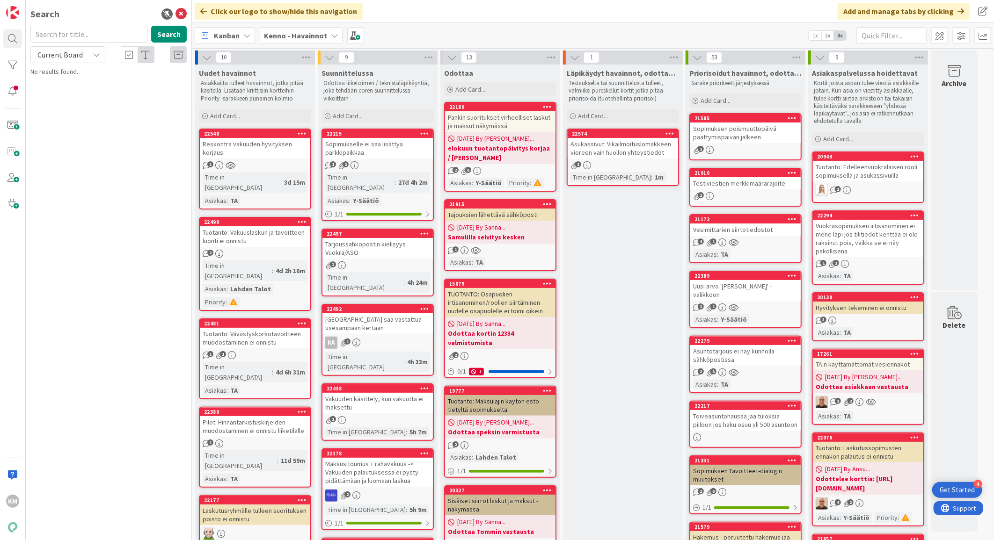
scroll to position [779, 0]
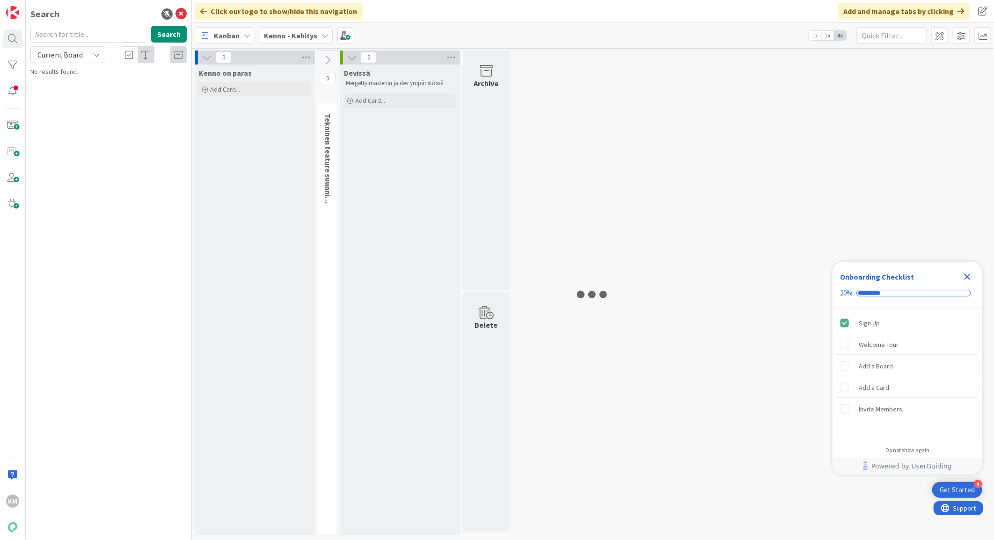
click at [305, 35] on b "Kenno - Kehitys" at bounding box center [290, 35] width 53 height 9
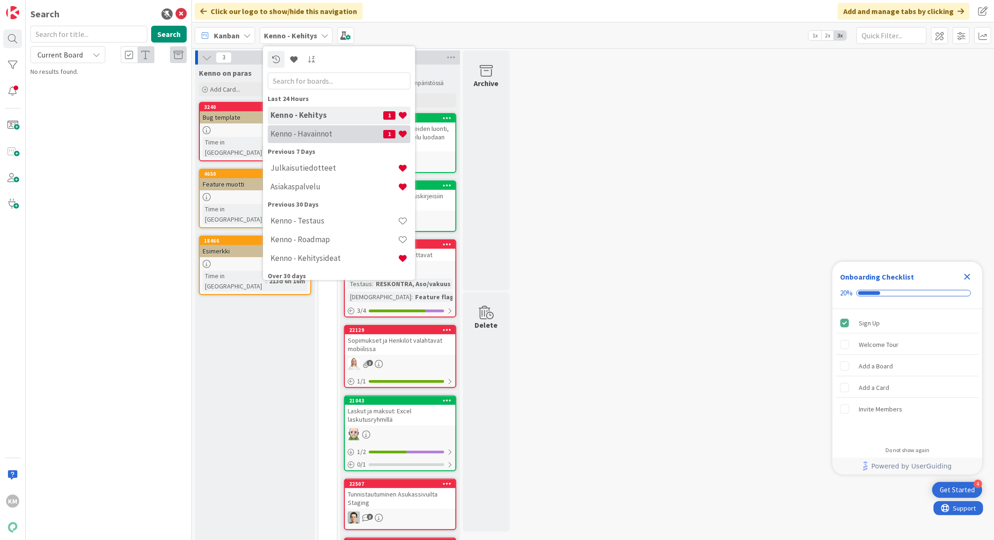
click at [306, 135] on h4 "Kenno - Havainnot" at bounding box center [326, 133] width 113 height 9
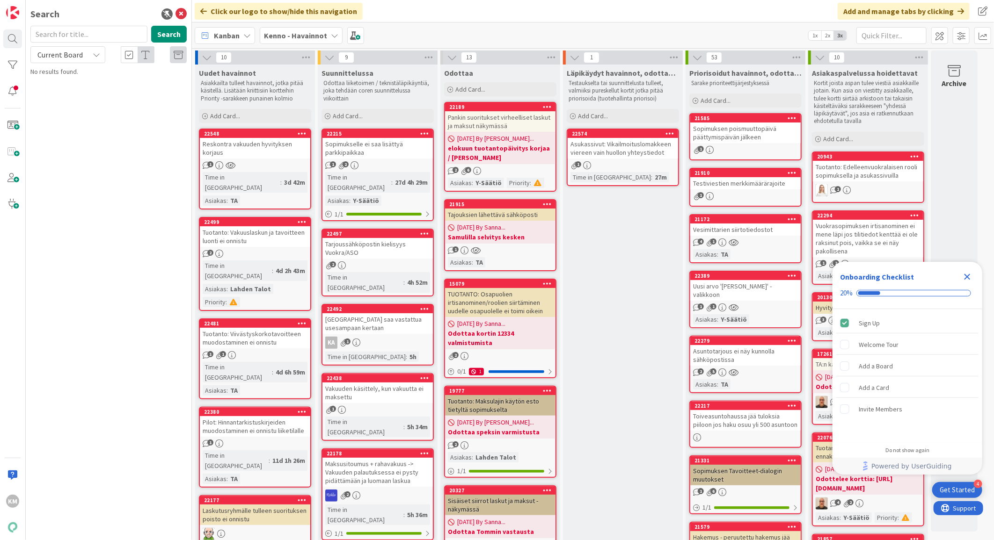
click at [267, 108] on div "Uudet havainnot Asiakkailta tulleet havainnot, jotka pitää käsitellä. Lisätään …" at bounding box center [255, 95] width 120 height 60
click at [249, 114] on div "Add Card..." at bounding box center [255, 116] width 112 height 14
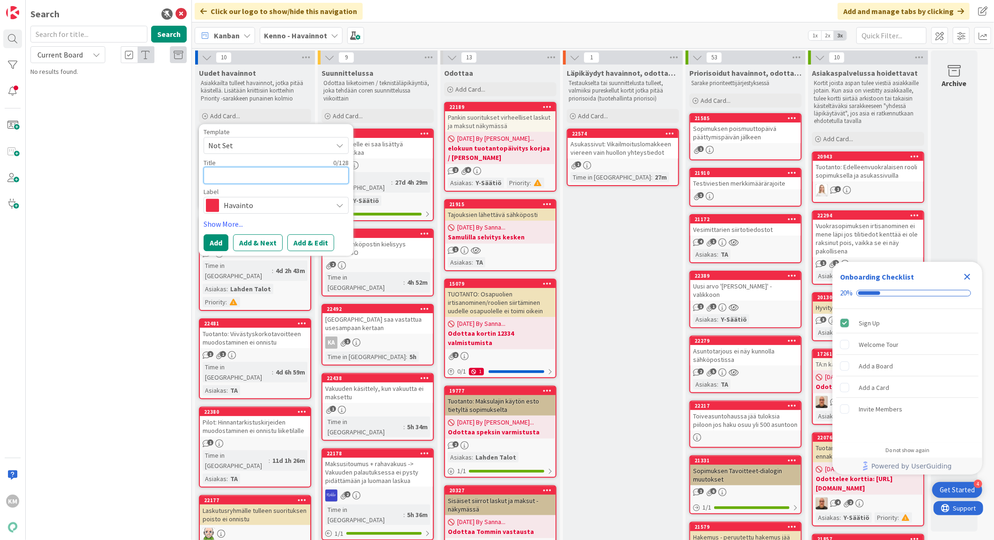
paste textarea "Alkuperäinen asohinta on väärin"
type textarea "x"
type textarea "Alkuperäinen asohinta on väärin"
click at [314, 244] on button "Add & Edit" at bounding box center [310, 242] width 47 height 17
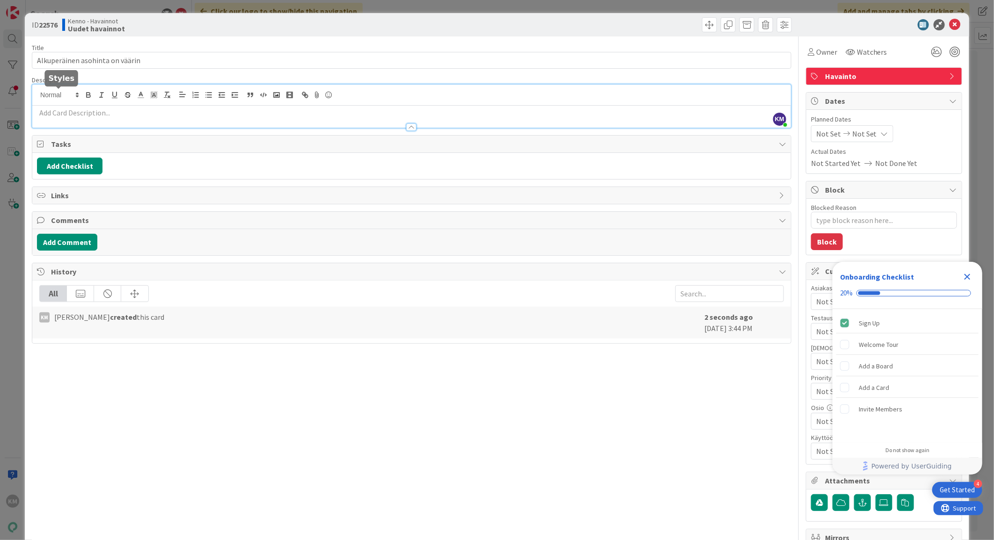
drag, startPoint x: 63, startPoint y: 93, endPoint x: 42, endPoint y: 109, distance: 26.3
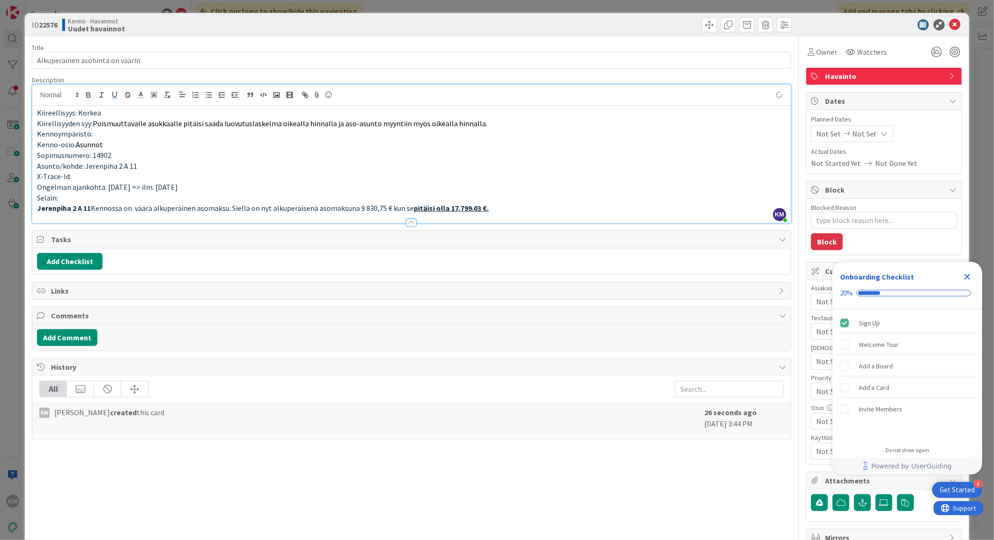
click at [92, 193] on p "Selain:" at bounding box center [411, 198] width 749 height 11
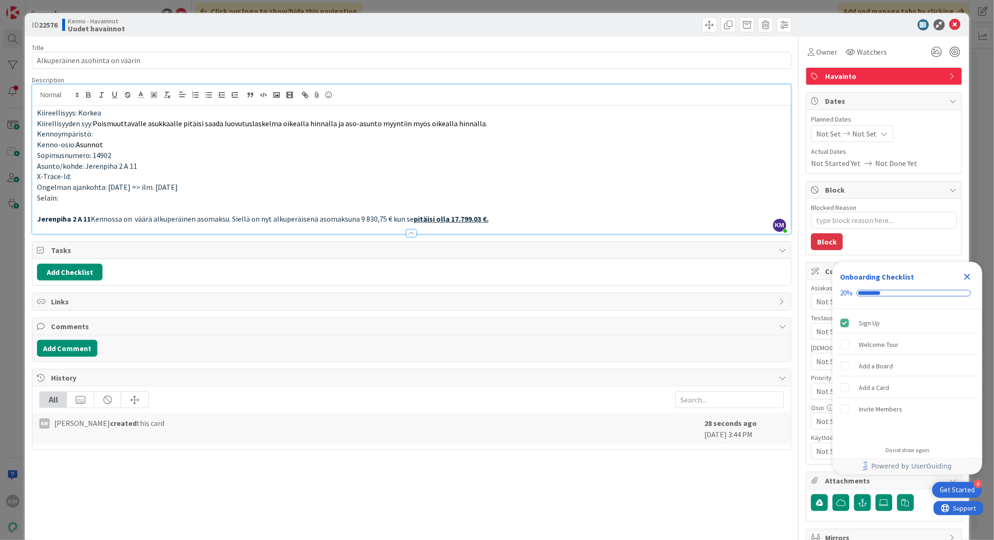
click at [684, 198] on p "Selain:" at bounding box center [411, 198] width 749 height 11
click at [82, 359] on div "Add Comment" at bounding box center [411, 348] width 758 height 26
click at [81, 352] on button "Add Comment" at bounding box center [67, 348] width 60 height 17
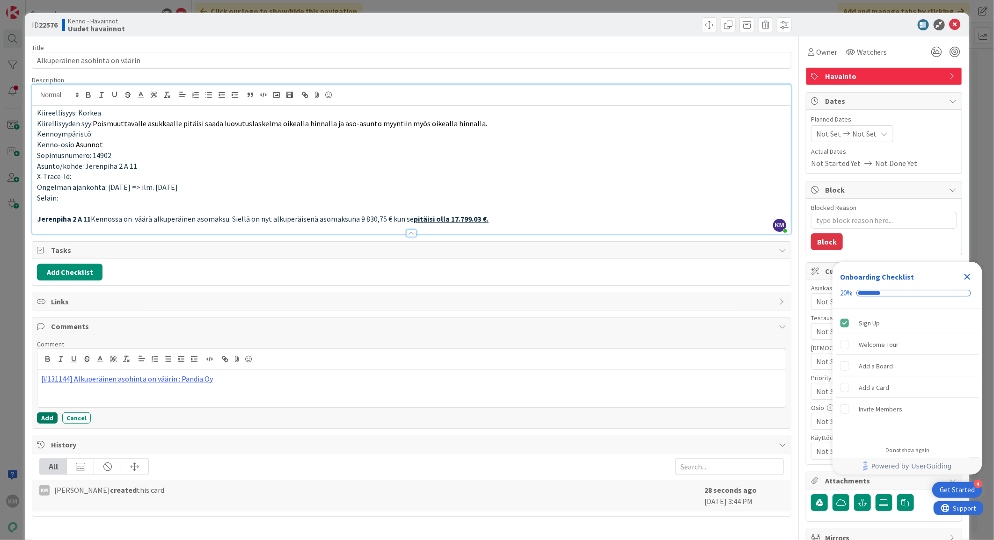
click at [50, 419] on button "Add" at bounding box center [47, 418] width 21 height 11
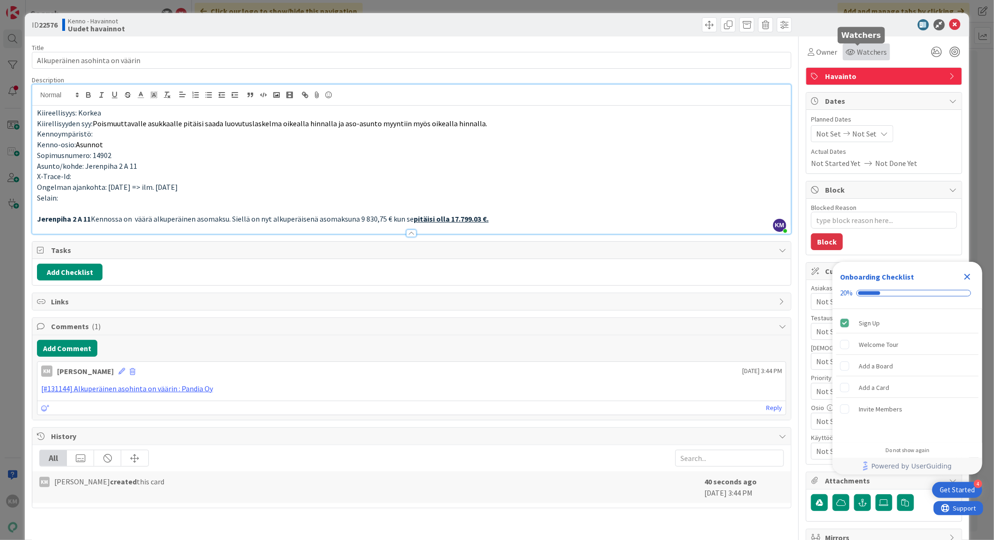
click at [872, 51] on span "Watchers" at bounding box center [871, 51] width 30 height 11
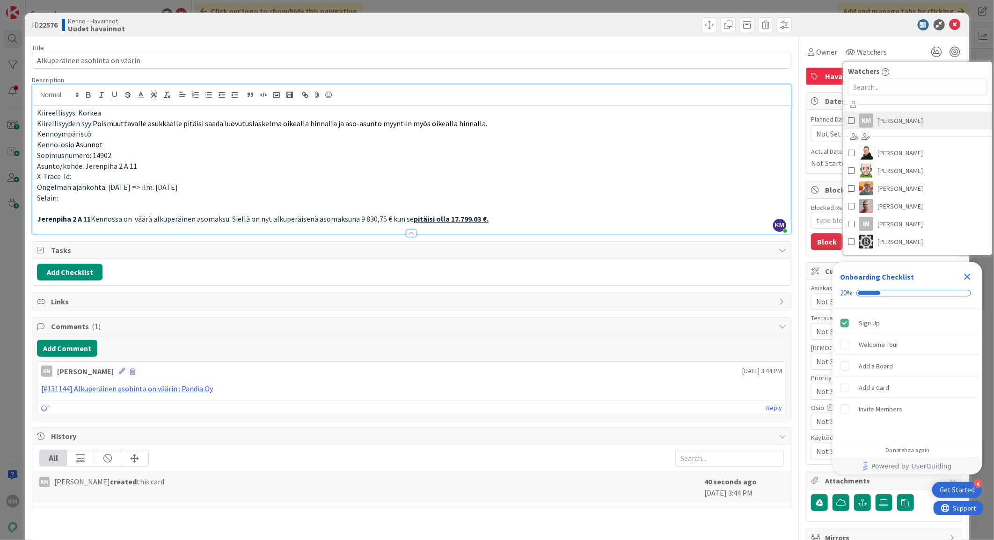
click at [878, 122] on span "[PERSON_NAME]" at bounding box center [900, 121] width 45 height 14
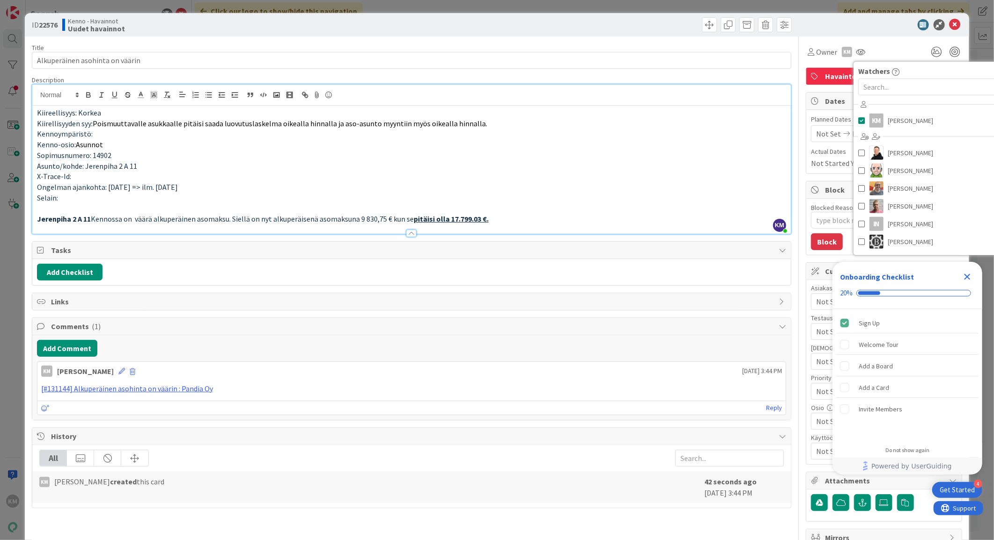
click at [881, 27] on div at bounding box center [879, 24] width 166 height 11
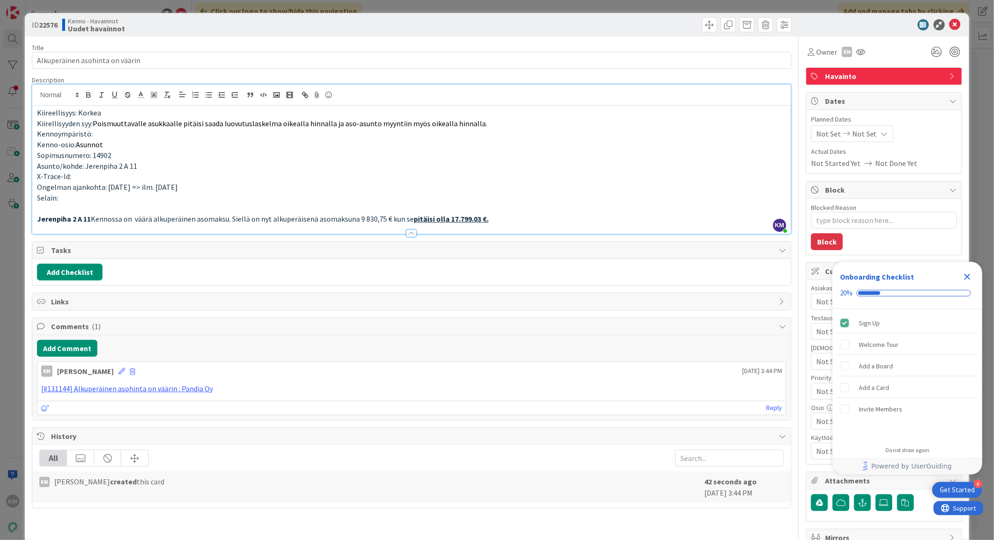
drag, startPoint x: 971, startPoint y: 277, endPoint x: 963, endPoint y: 278, distance: 8.0
click at [970, 277] on icon "Close Checklist" at bounding box center [966, 276] width 11 height 11
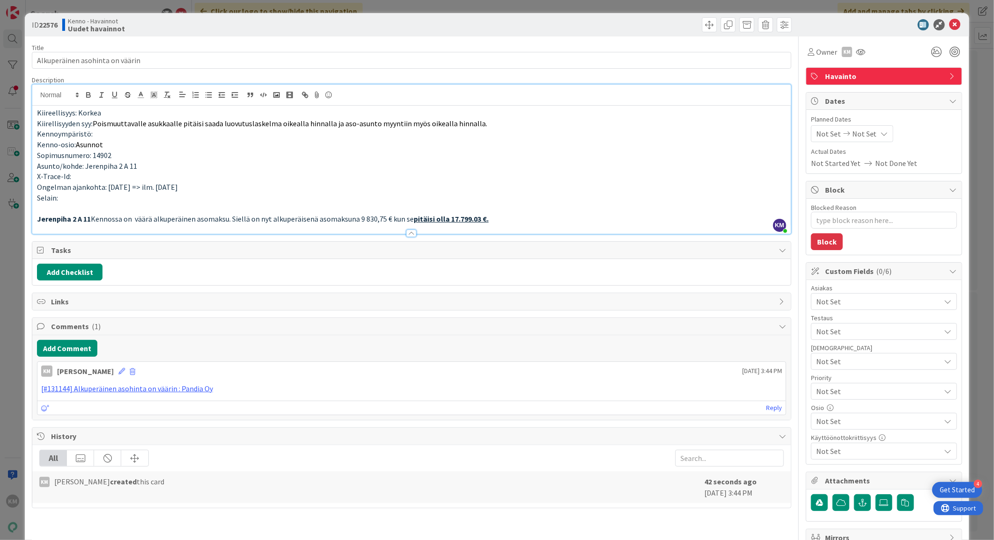
click at [901, 305] on span "Not Set" at bounding box center [878, 301] width 124 height 11
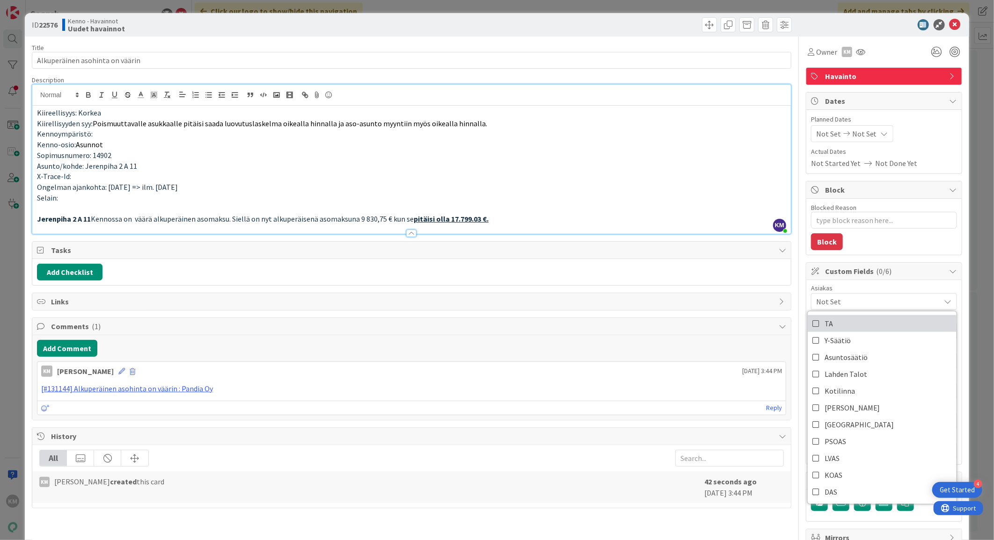
click at [866, 325] on link "TA" at bounding box center [881, 323] width 149 height 17
click at [827, 25] on div at bounding box center [879, 24] width 166 height 11
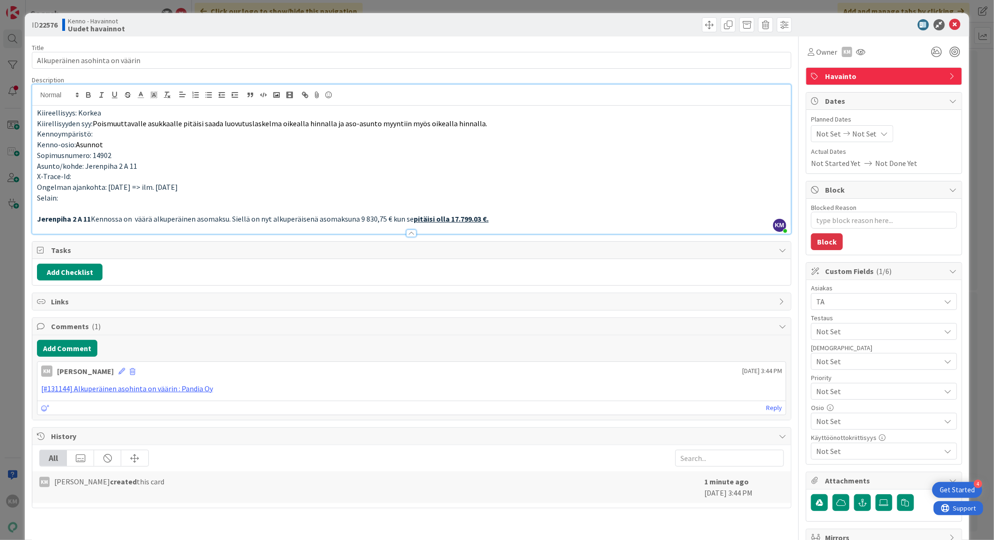
click at [850, 394] on span "Not Set" at bounding box center [876, 391] width 120 height 13
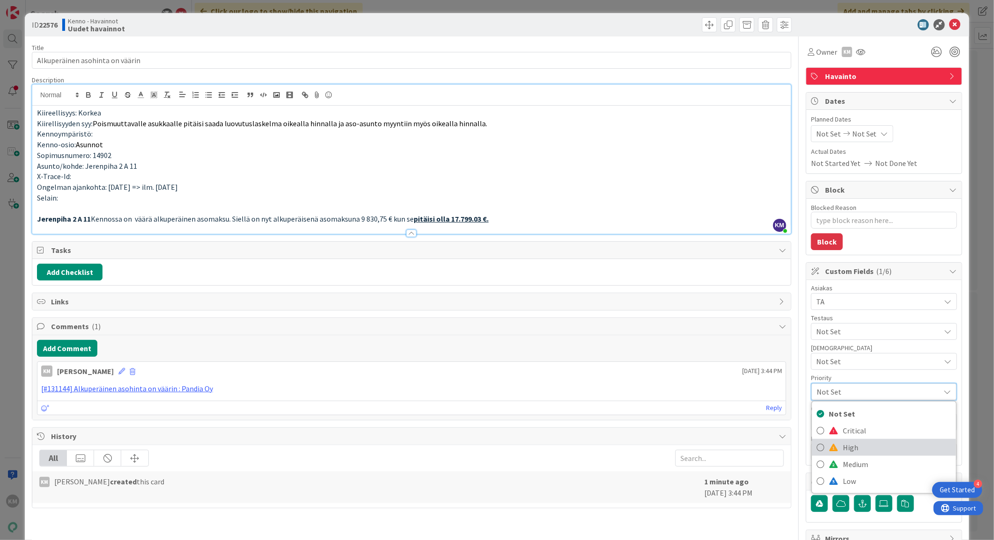
click at [842, 451] on span "High" at bounding box center [896, 448] width 109 height 14
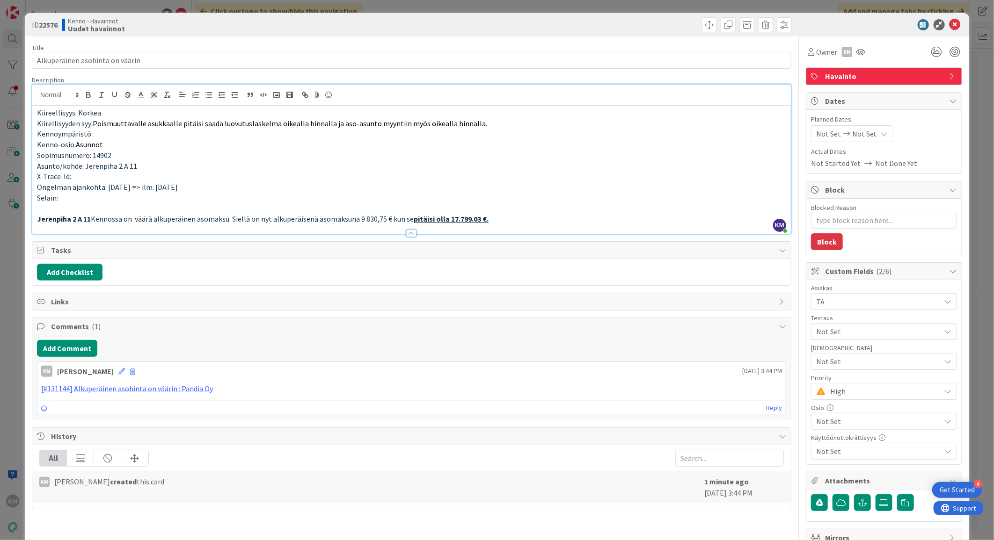
type textarea "x"
click at [48, 21] on b "22576" at bounding box center [48, 24] width 19 height 9
copy b "22576"
click at [951, 25] on icon at bounding box center [954, 24] width 11 height 11
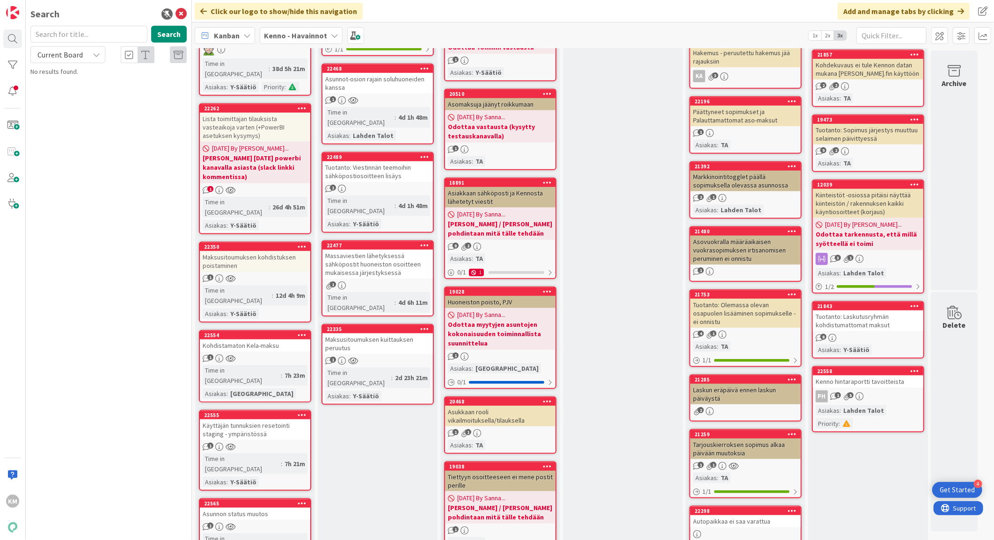
scroll to position [468, 0]
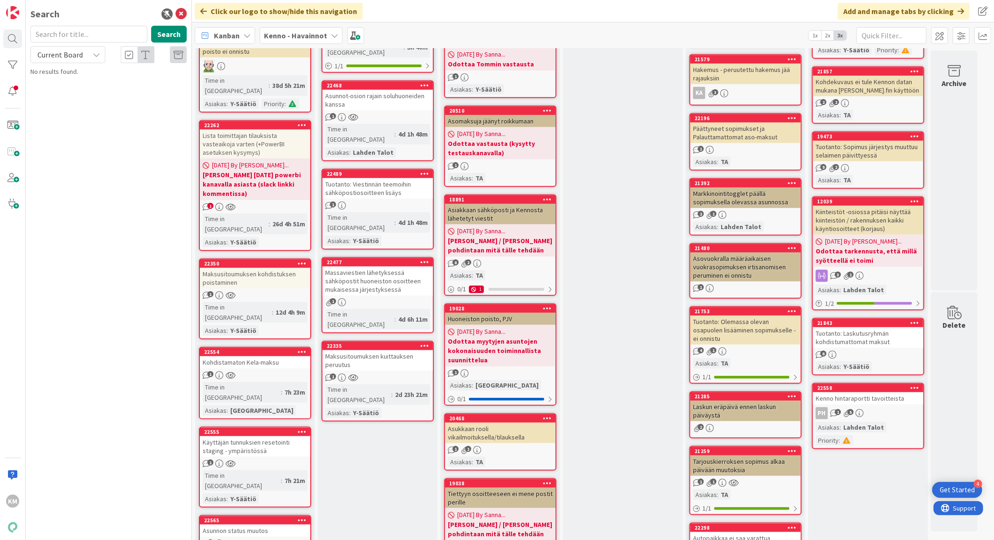
click at [268, 356] on div "Kohdistamaton Kela-maksu" at bounding box center [255, 362] width 110 height 12
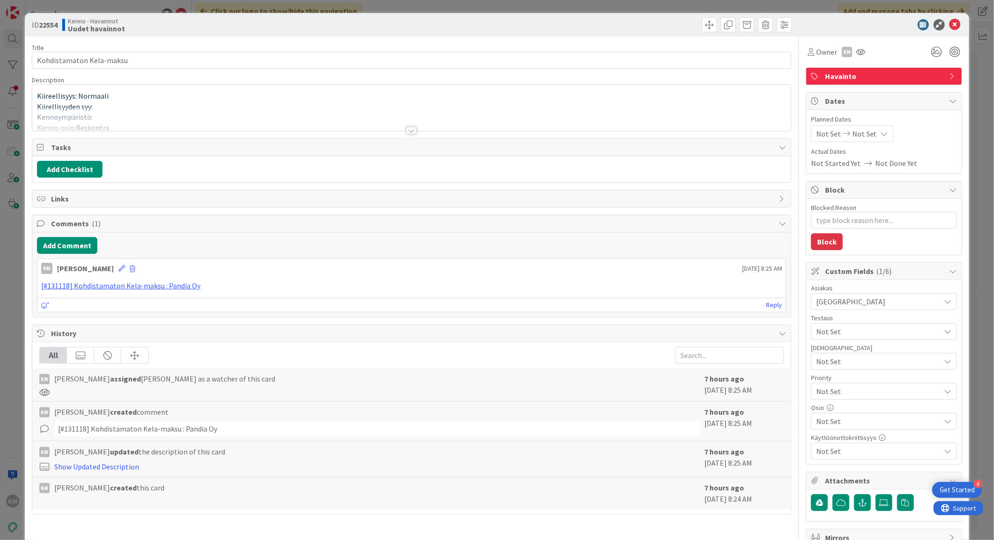
type textarea "x"
click at [406, 130] on div at bounding box center [411, 130] width 10 height 7
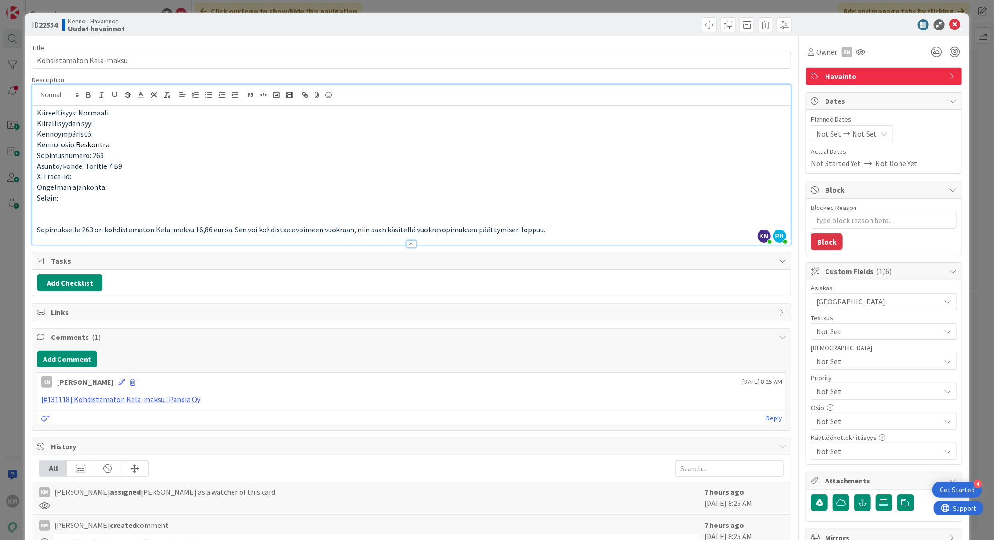
click at [95, 152] on span "Sopimusnumero: 263" at bounding box center [70, 155] width 67 height 9
copy span "263"
